Goal: Task Accomplishment & Management: Manage account settings

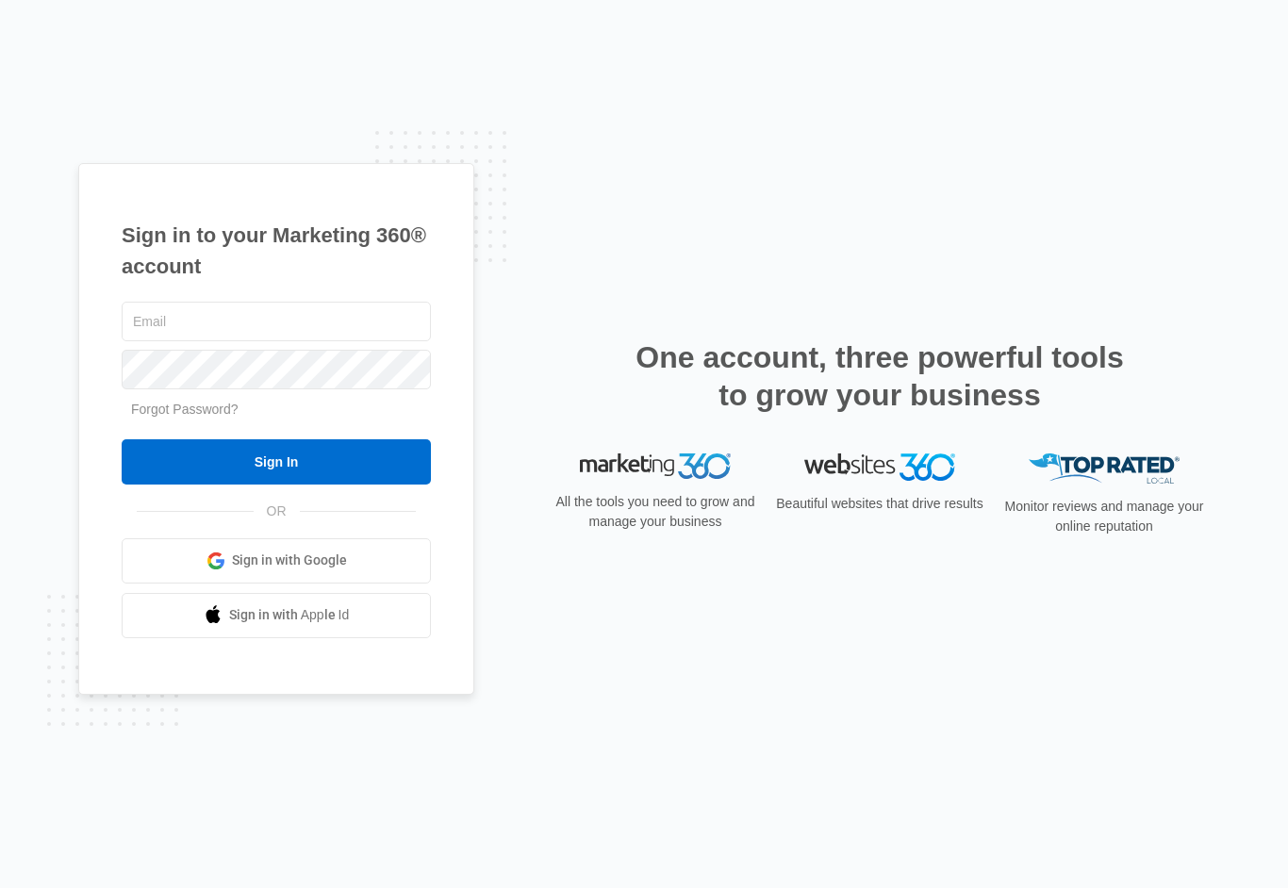
click at [311, 571] on span "Sign in with Google" at bounding box center [289, 561] width 115 height 20
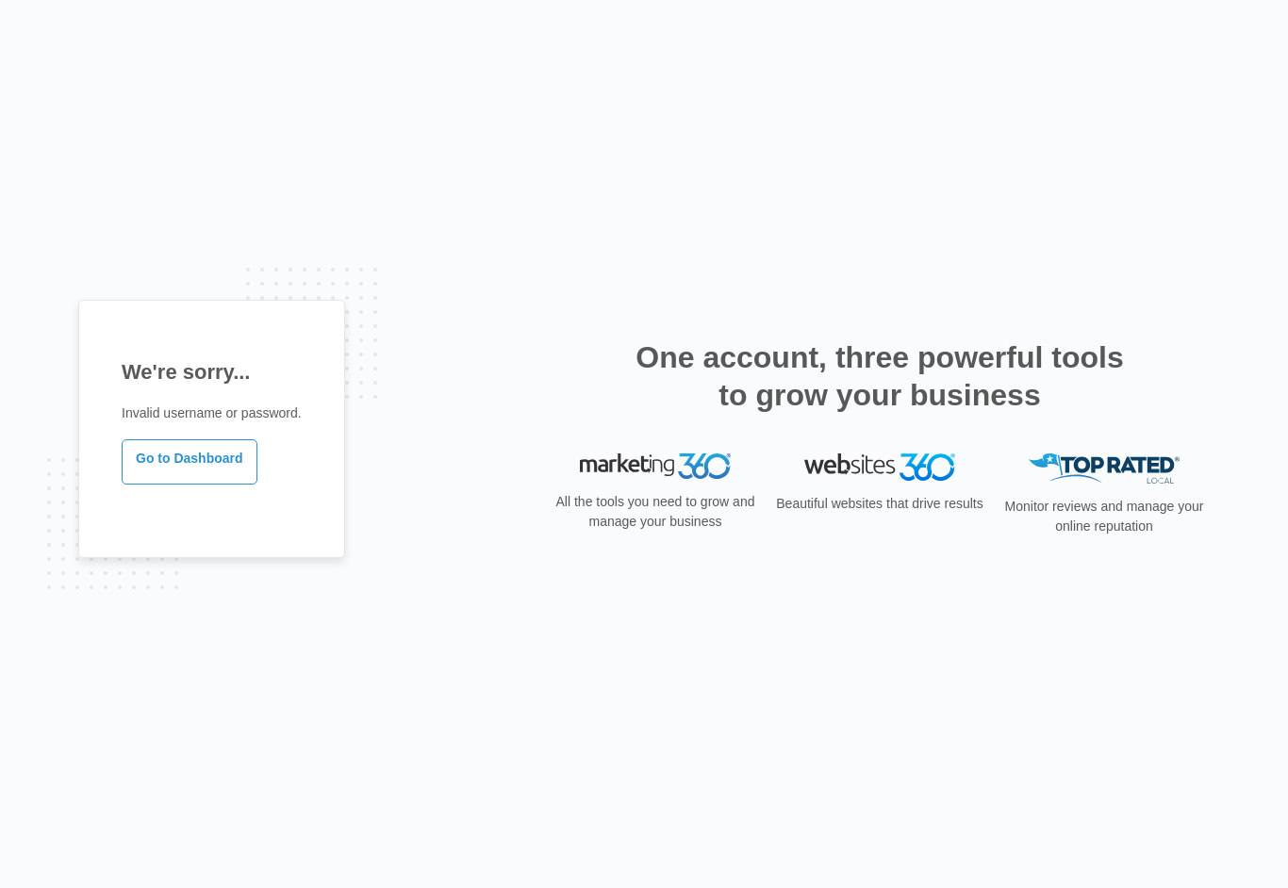
click at [224, 480] on link "Go to Dashboard" at bounding box center [190, 462] width 136 height 45
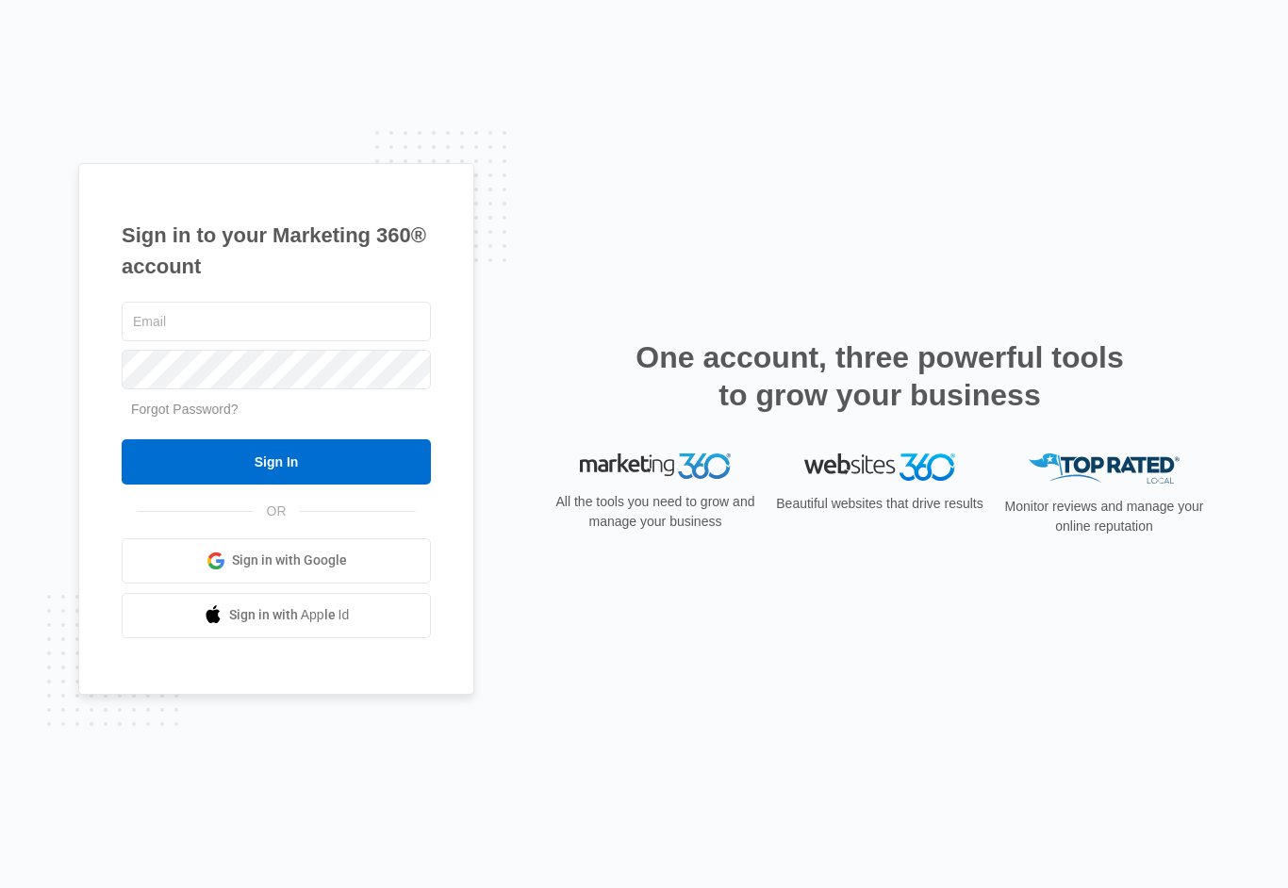
click at [339, 571] on span "Sign in with Google" at bounding box center [289, 561] width 115 height 20
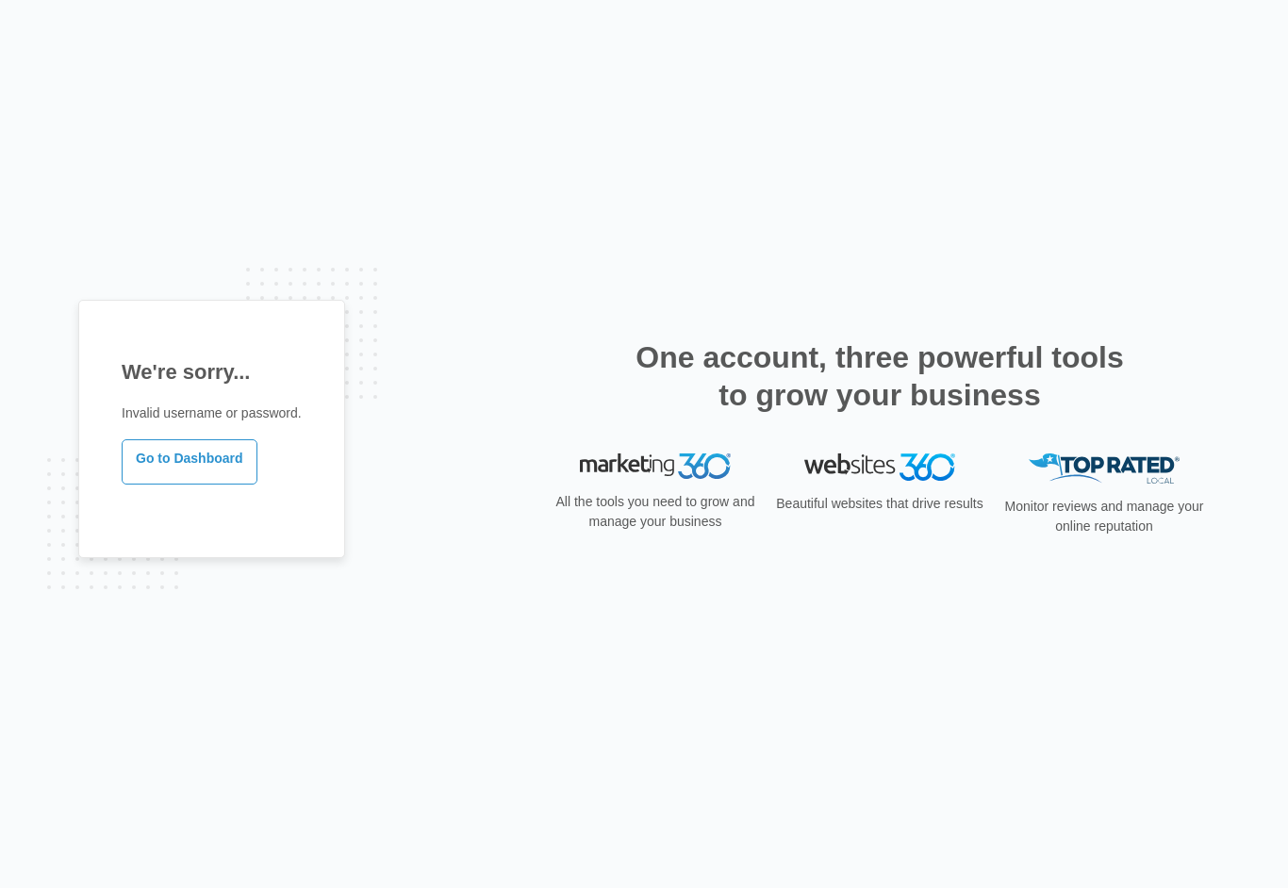
click at [745, 646] on div "We're sorry... Invalid username or password. Go to Dashboard One account, three…" at bounding box center [644, 444] width 1288 height 888
click at [673, 523] on p "All the tools you need to grow and manage your business" at bounding box center [655, 512] width 211 height 40
click at [884, 481] on img at bounding box center [880, 467] width 151 height 27
click at [1070, 481] on img at bounding box center [1104, 469] width 151 height 31
click at [1050, 537] on p "Monitor reviews and manage your online reputation" at bounding box center [1104, 517] width 211 height 40
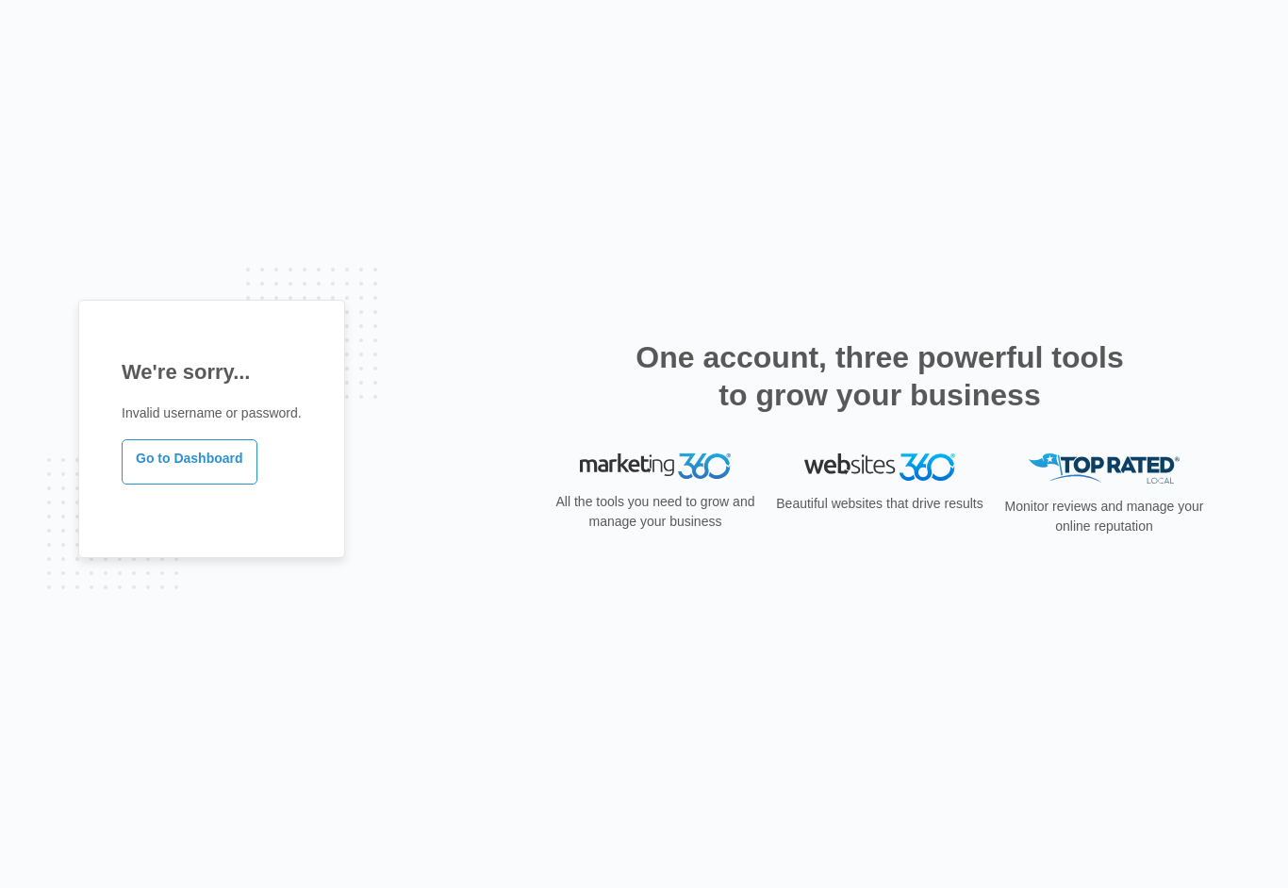
click at [712, 551] on div "All the tools you need to grow and manage your business" at bounding box center [655, 502] width 211 height 97
click at [256, 482] on link "Go to Dashboard" at bounding box center [190, 462] width 136 height 45
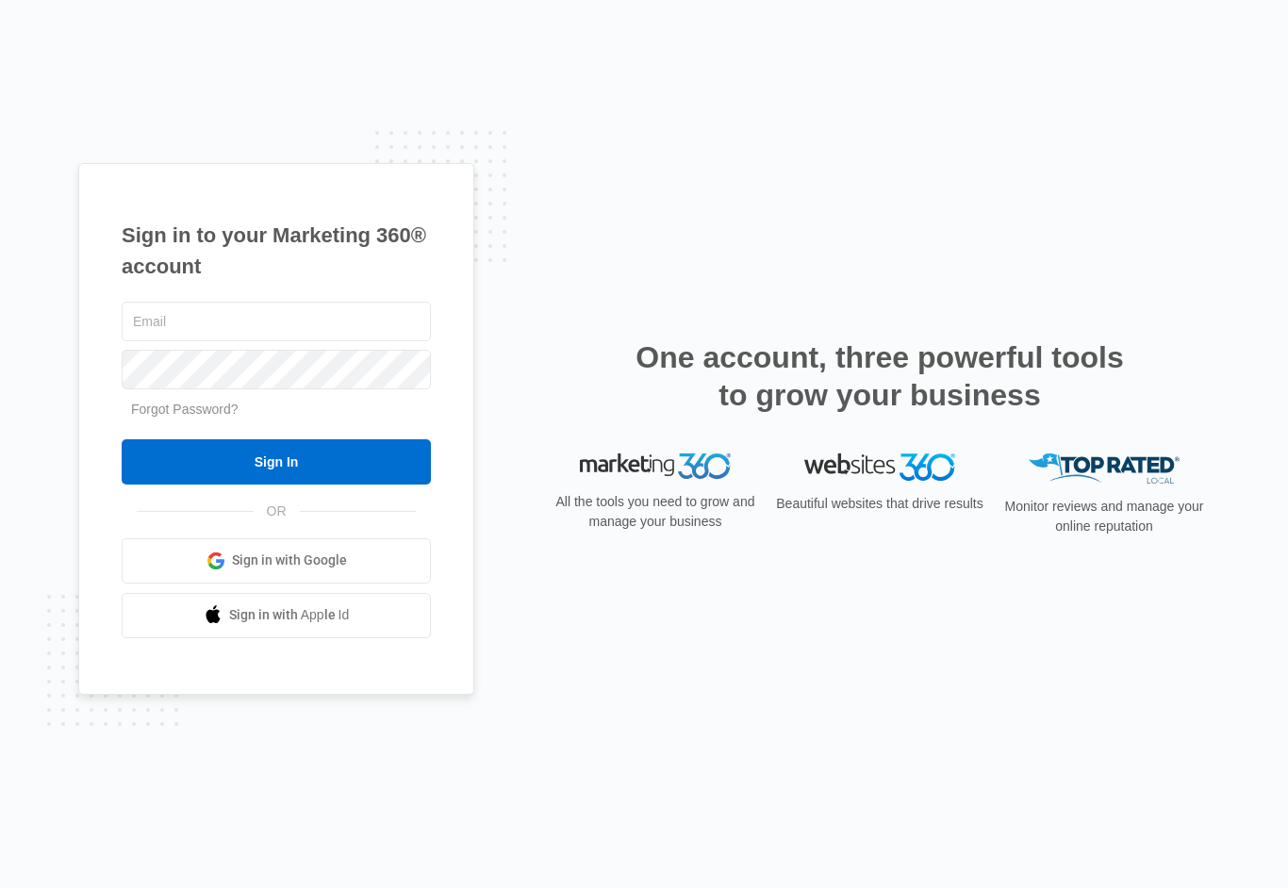
click at [320, 341] on input "text" at bounding box center [276, 322] width 309 height 40
type input "e"
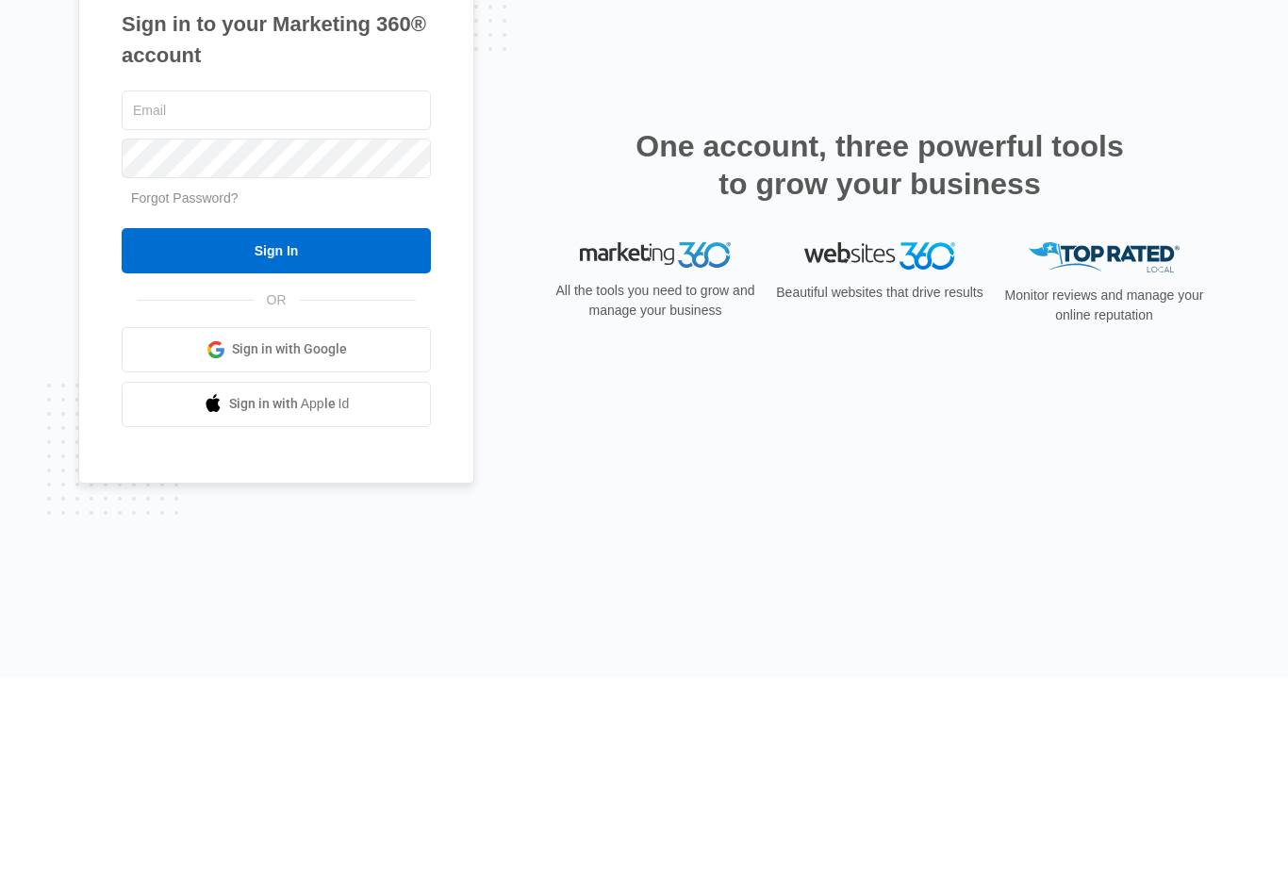
click at [367, 539] on link "Sign in with Google" at bounding box center [276, 561] width 309 height 45
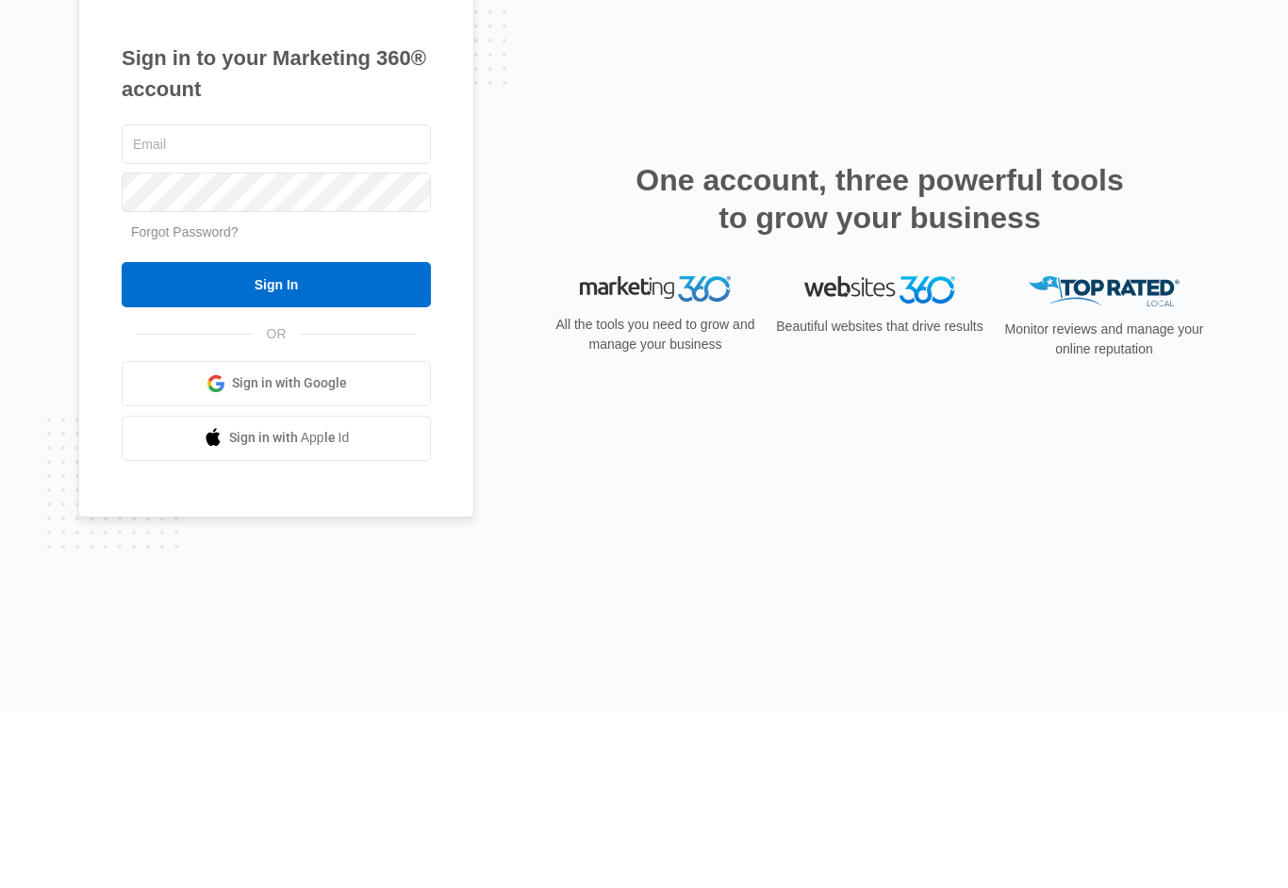
scroll to position [36, 0]
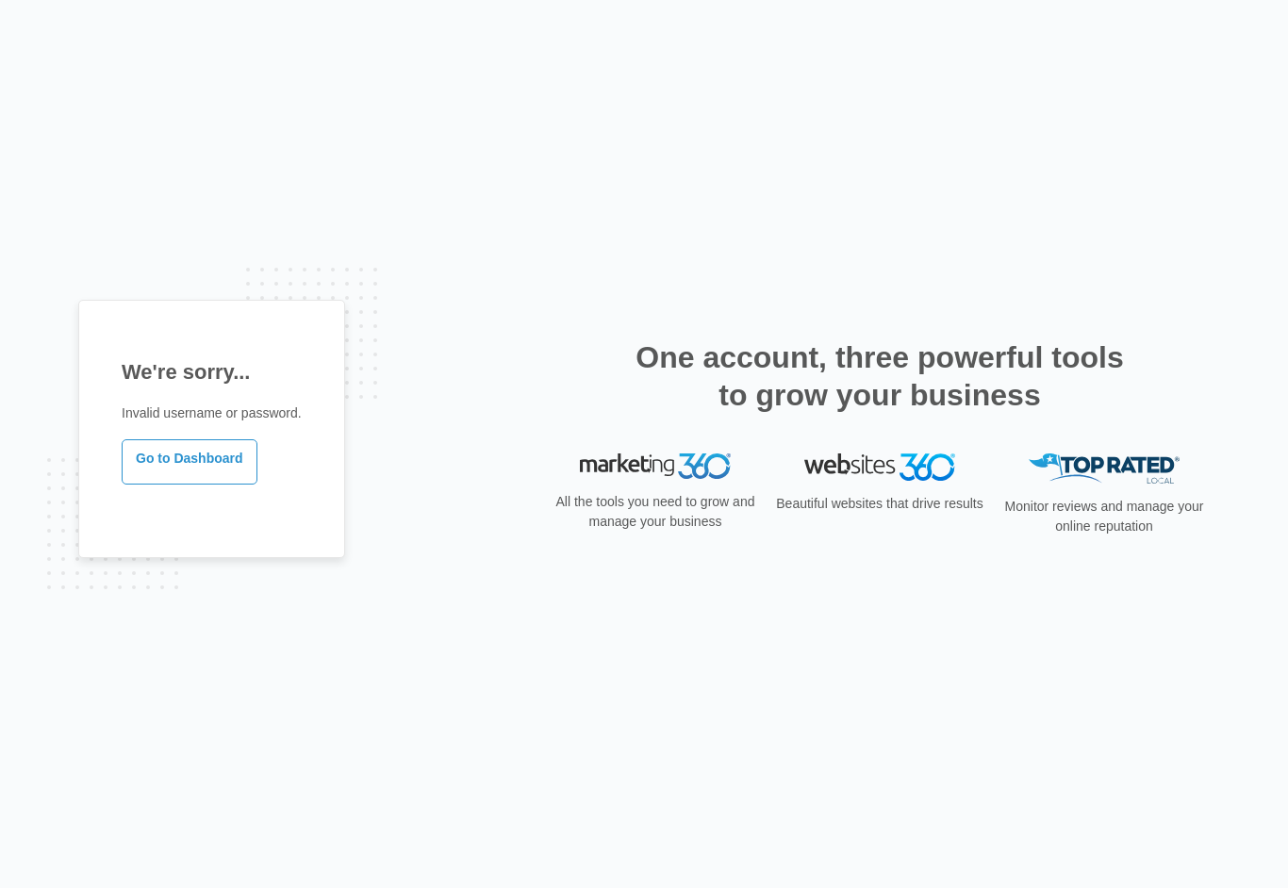
click at [574, 327] on div "We're sorry... Invalid username or password. Go to Dashboard One account, three…" at bounding box center [644, 444] width 1132 height 289
click at [579, 328] on div "We're sorry... Invalid username or password. Go to Dashboard One account, three…" at bounding box center [644, 444] width 1132 height 289
click at [234, 485] on link "Go to Dashboard" at bounding box center [190, 462] width 136 height 45
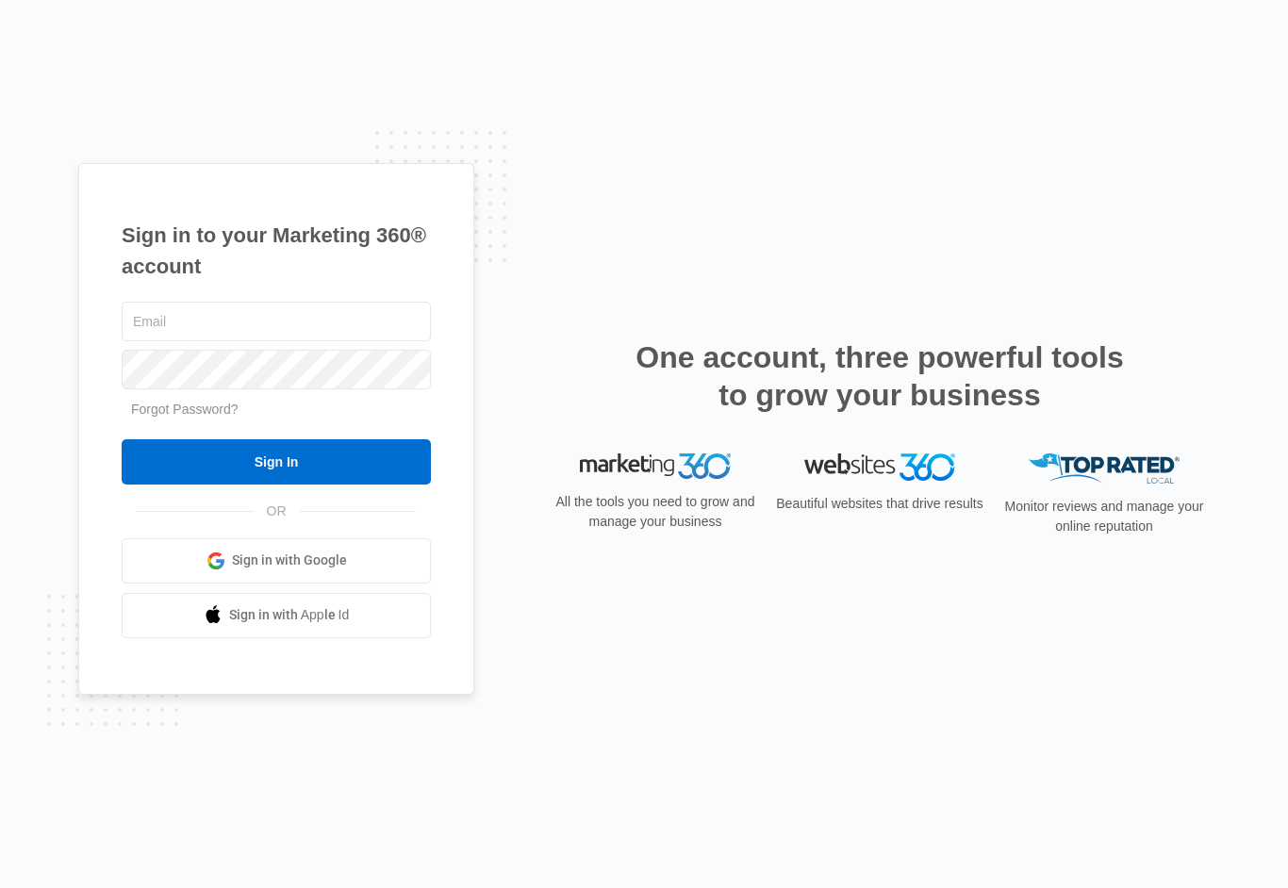
click at [360, 341] on input "text" at bounding box center [276, 322] width 309 height 40
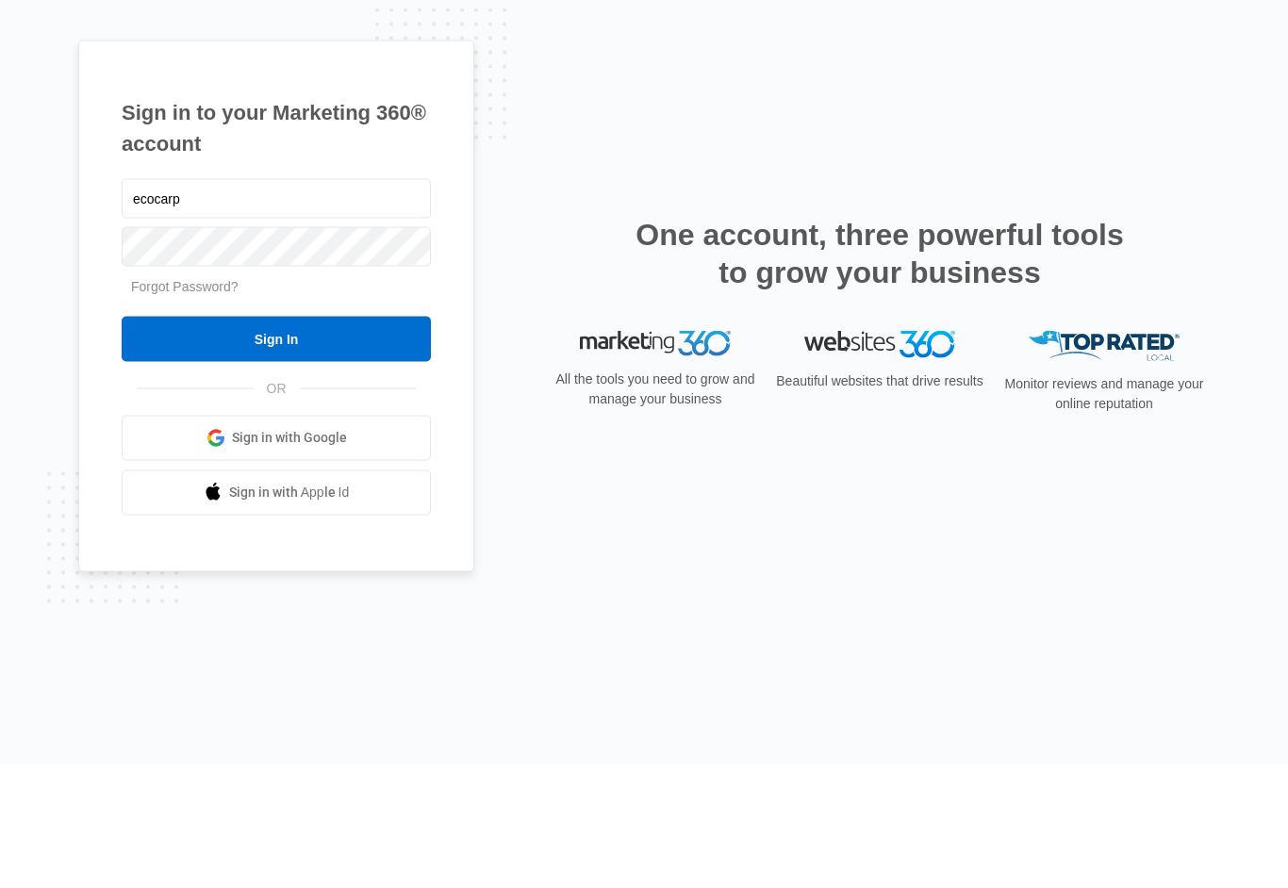
type input "ecocarp"
click at [228, 402] on link "Forgot Password?" at bounding box center [185, 409] width 108 height 15
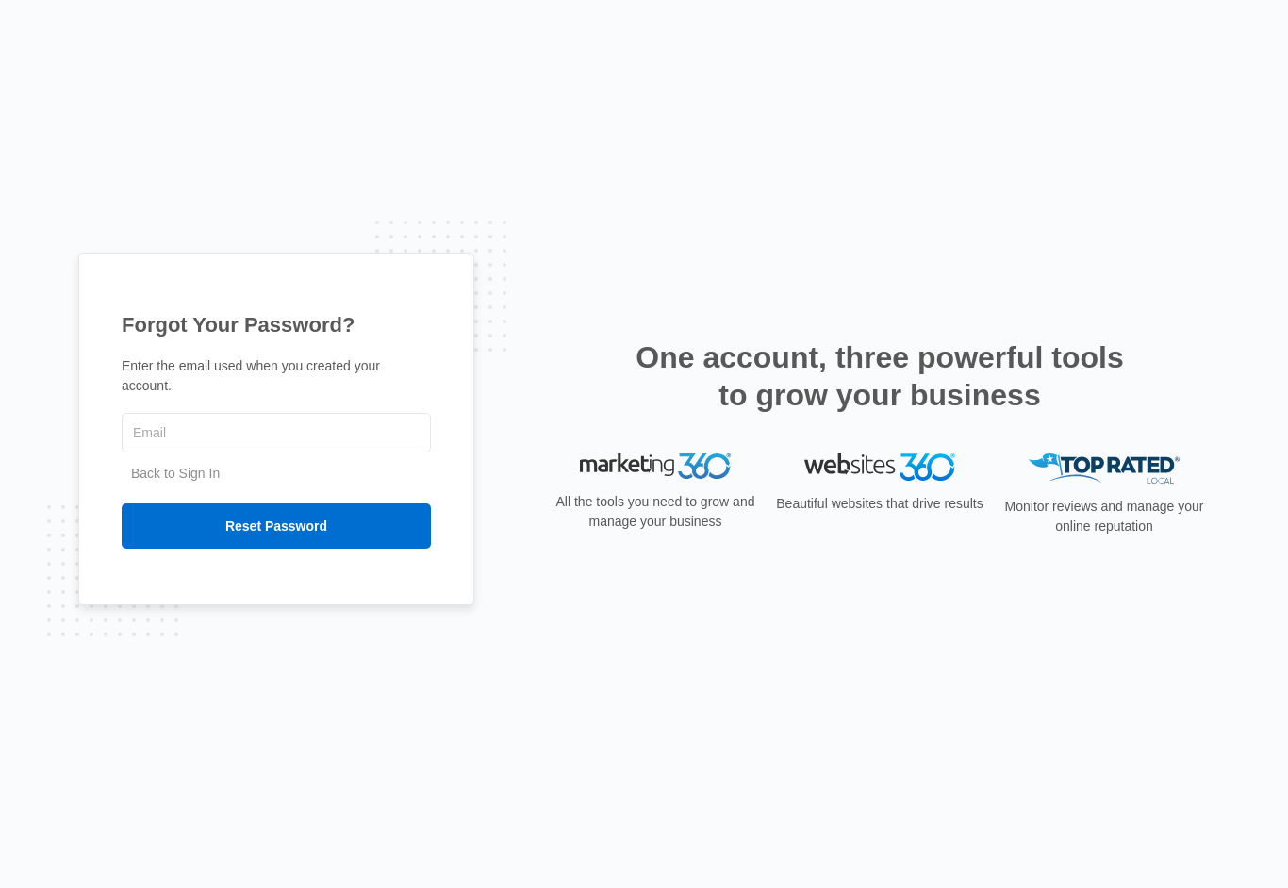
click at [345, 453] on input "text" at bounding box center [276, 433] width 309 height 40
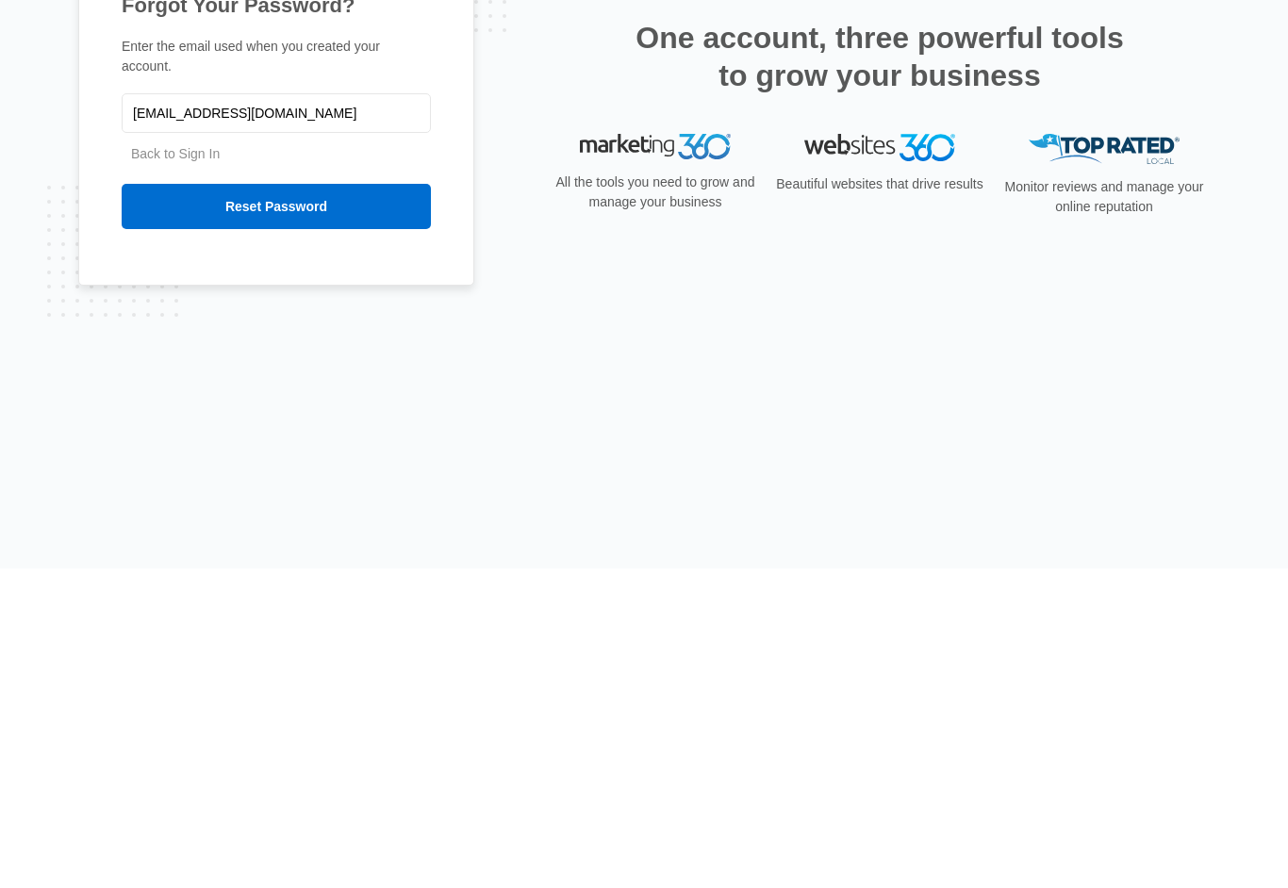
type input "[EMAIL_ADDRESS][DOMAIN_NAME]"
click at [374, 504] on input "Reset Password" at bounding box center [276, 526] width 309 height 45
